Goal: Transaction & Acquisition: Purchase product/service

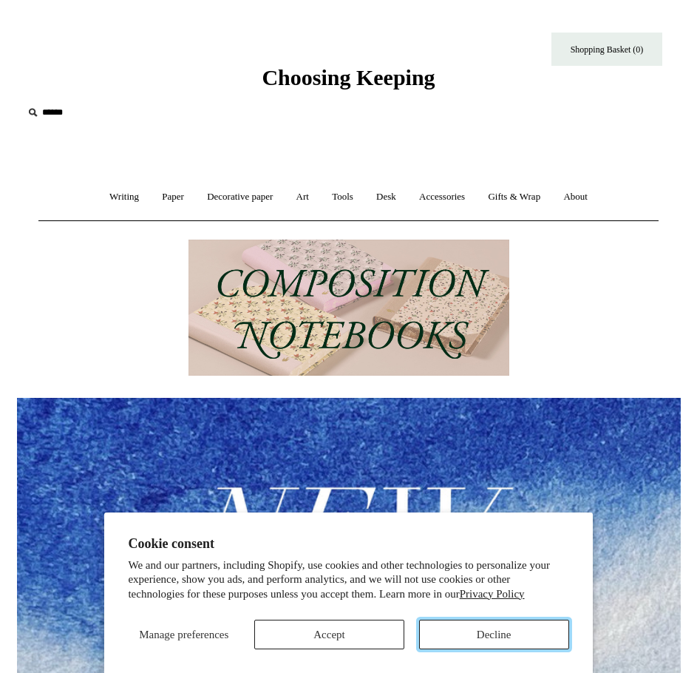
click at [539, 629] on button "Decline" at bounding box center [494, 635] width 150 height 30
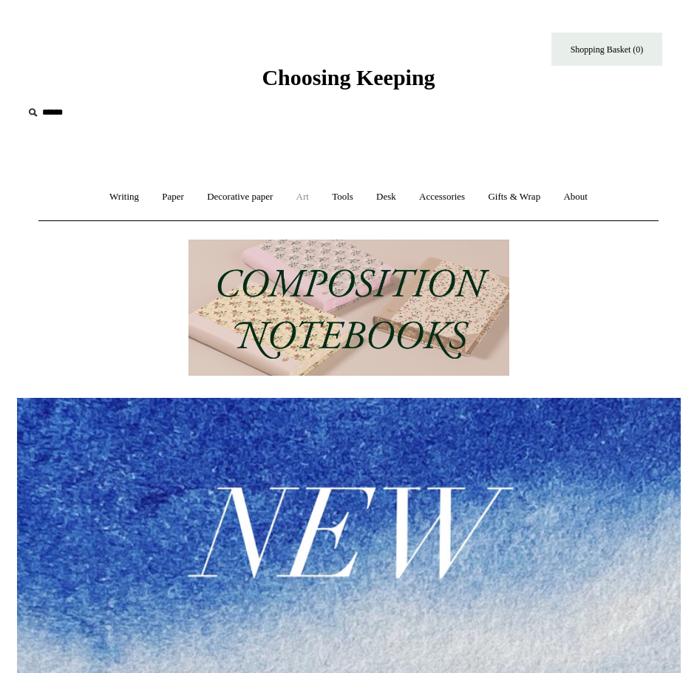
click at [308, 200] on link "Art +" at bounding box center [302, 196] width 33 height 39
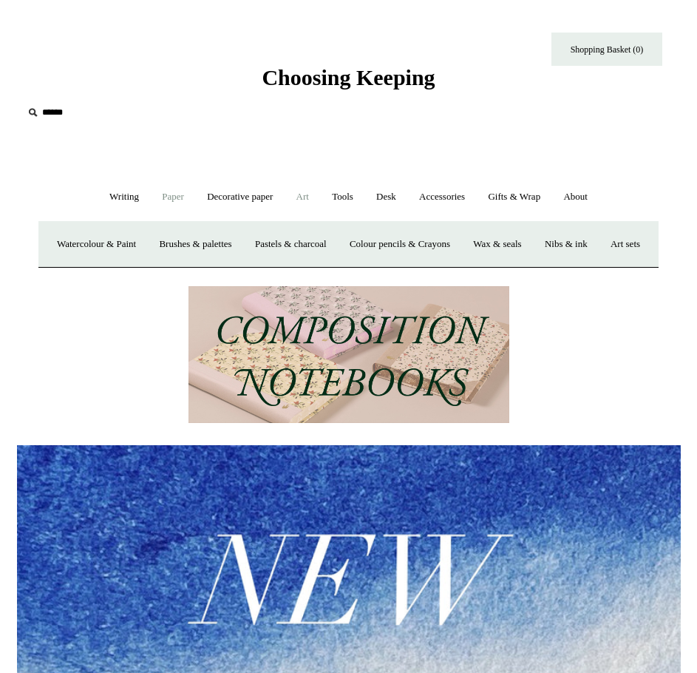
click at [170, 209] on link "Paper +" at bounding box center [173, 196] width 43 height 39
click at [219, 238] on link "📆 Dated Diaries 📆" at bounding box center [238, 244] width 102 height 39
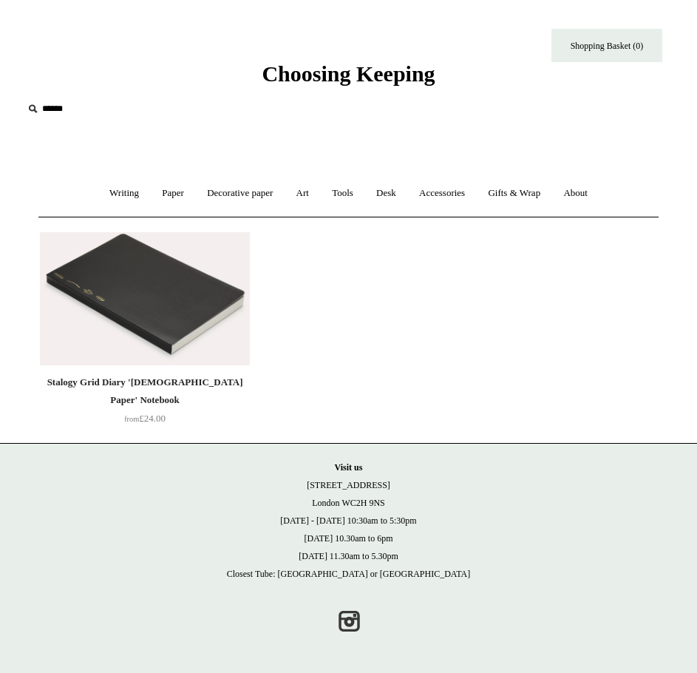
scroll to position [5, 0]
